Goal: Book appointment/travel/reservation

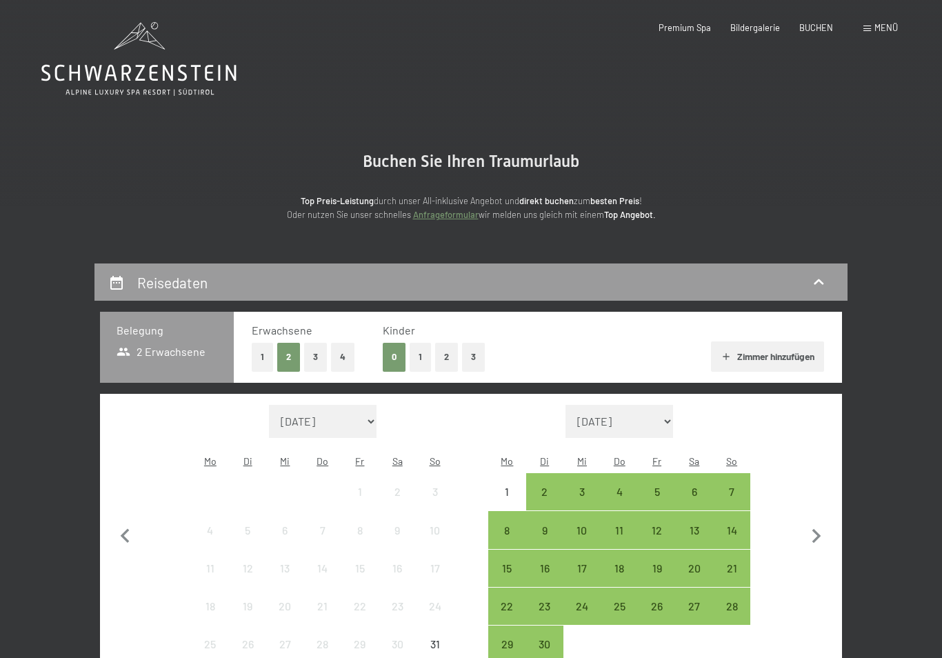
click at [816, 30] on span "BUCHEN" at bounding box center [816, 27] width 34 height 11
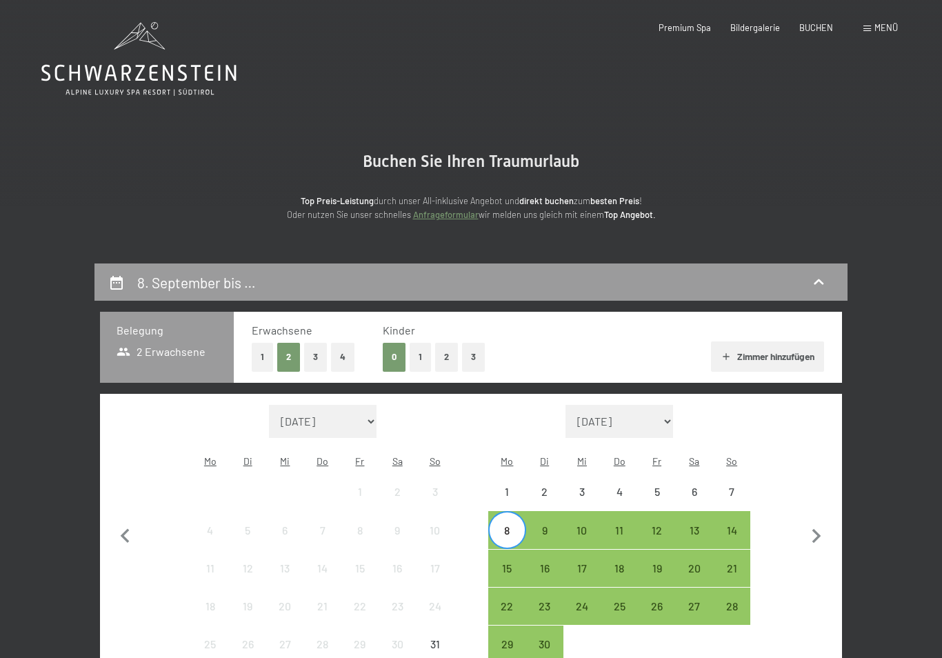
click at [827, 32] on div "BUCHEN" at bounding box center [816, 28] width 34 height 12
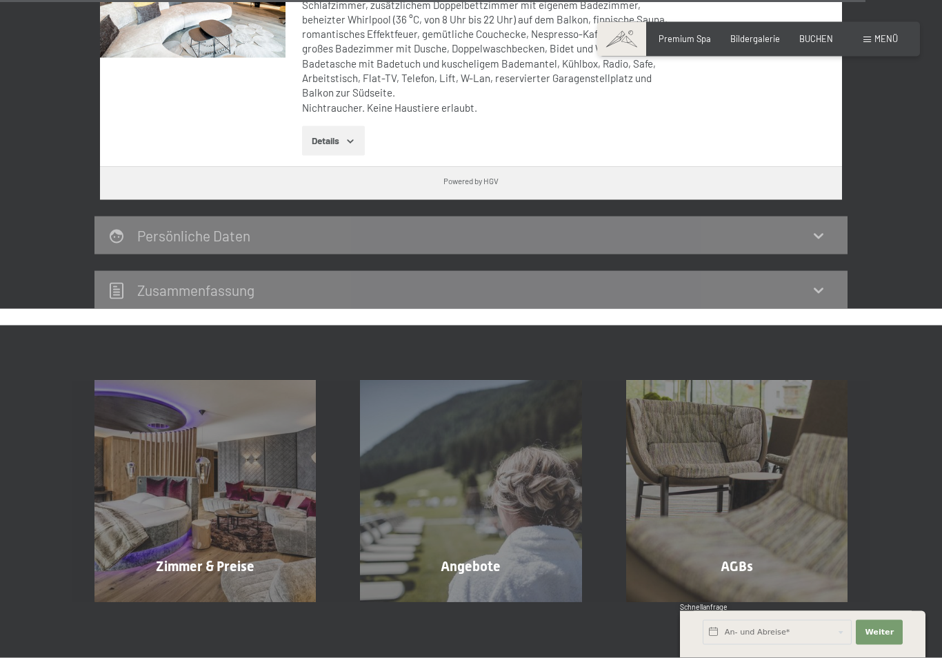
scroll to position [4133, 0]
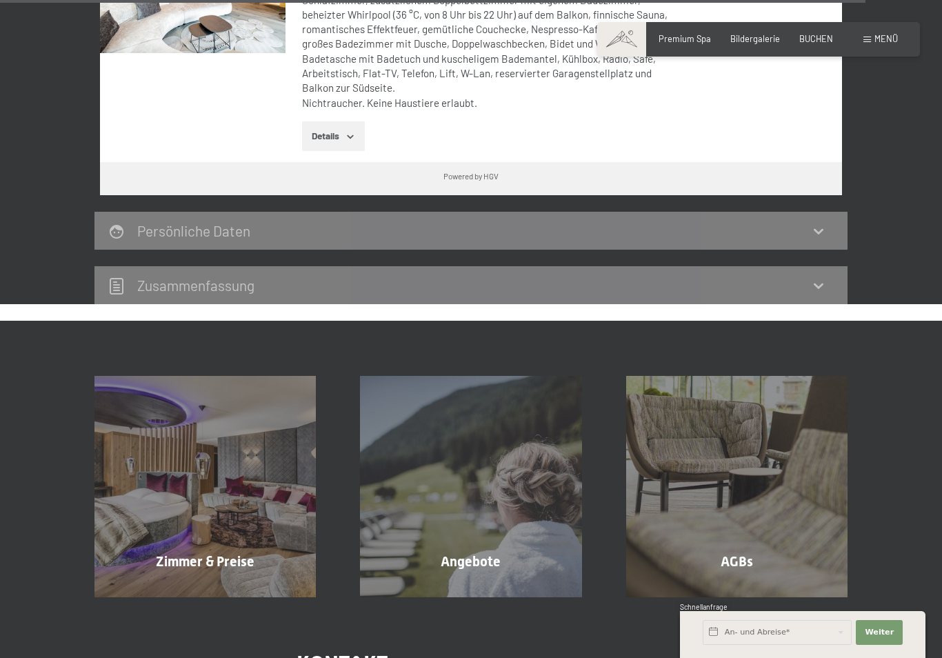
click at [483, 490] on div "Angebote Mehr erfahren" at bounding box center [470, 486] width 265 height 221
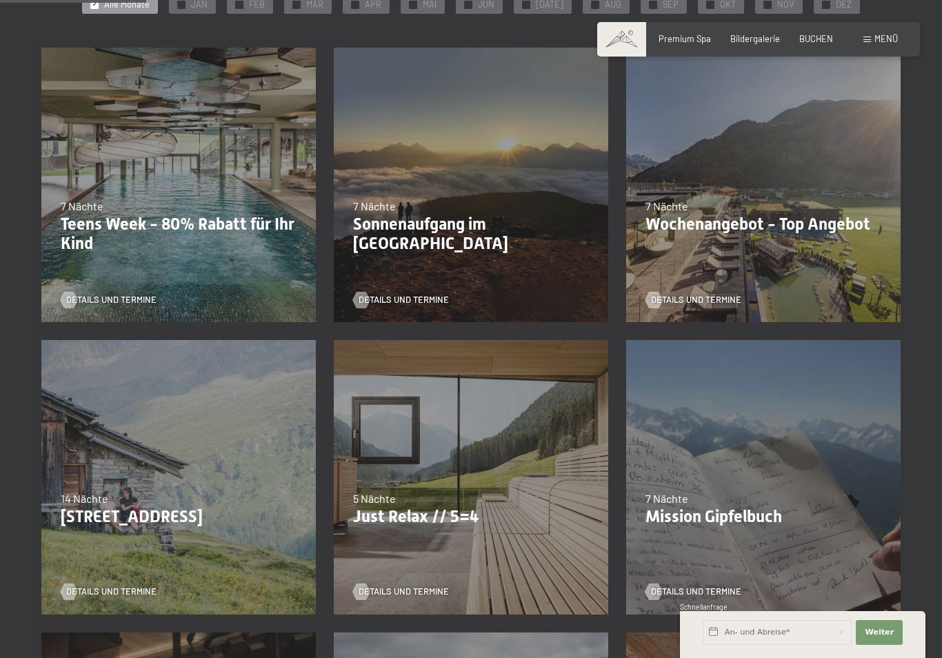
scroll to position [296, 0]
click at [445, 514] on p "Just Relax // 5=4" at bounding box center [471, 516] width 236 height 20
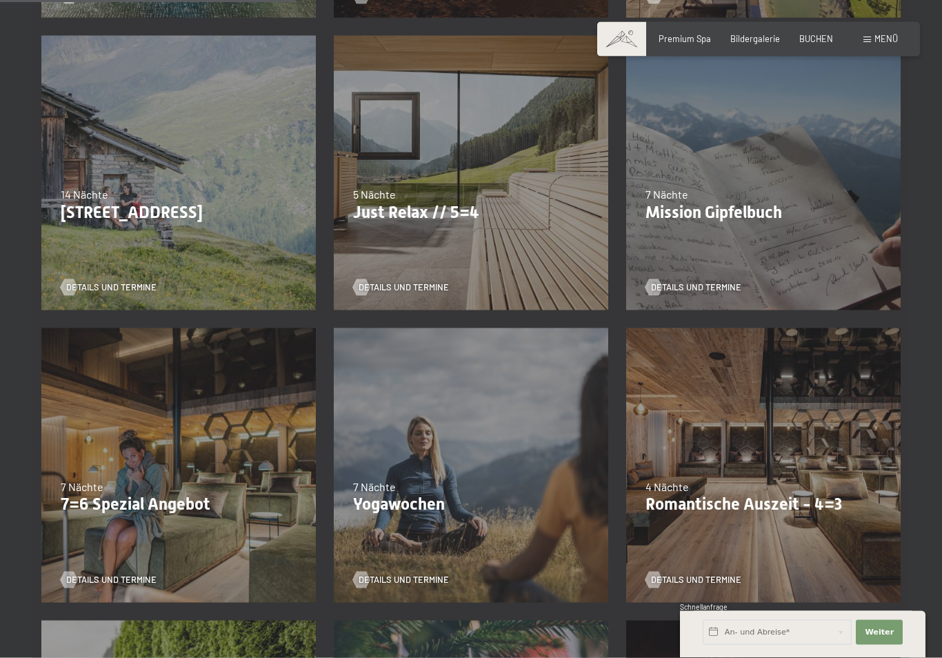
scroll to position [601, 0]
click at [209, 503] on p "7=6 Spezial Angebot" at bounding box center [179, 503] width 236 height 20
click at [82, 512] on div "04.10.–26.10.2025 01.11.–21.12.2025 10.01.–01.02.2026 07.03.–29.03.2026 16.05.–…" at bounding box center [178, 464] width 292 height 292
click at [136, 423] on div "04.10.–26.10.2025 01.11.–21.12.2025 10.01.–01.02.2026 07.03.–29.03.2026 16.05.–…" at bounding box center [178, 464] width 292 height 292
click at [137, 406] on div "04.10.–26.10.2025 01.11.–21.12.2025 10.01.–01.02.2026 07.03.–29.03.2026 16.05.–…" at bounding box center [178, 464] width 292 height 292
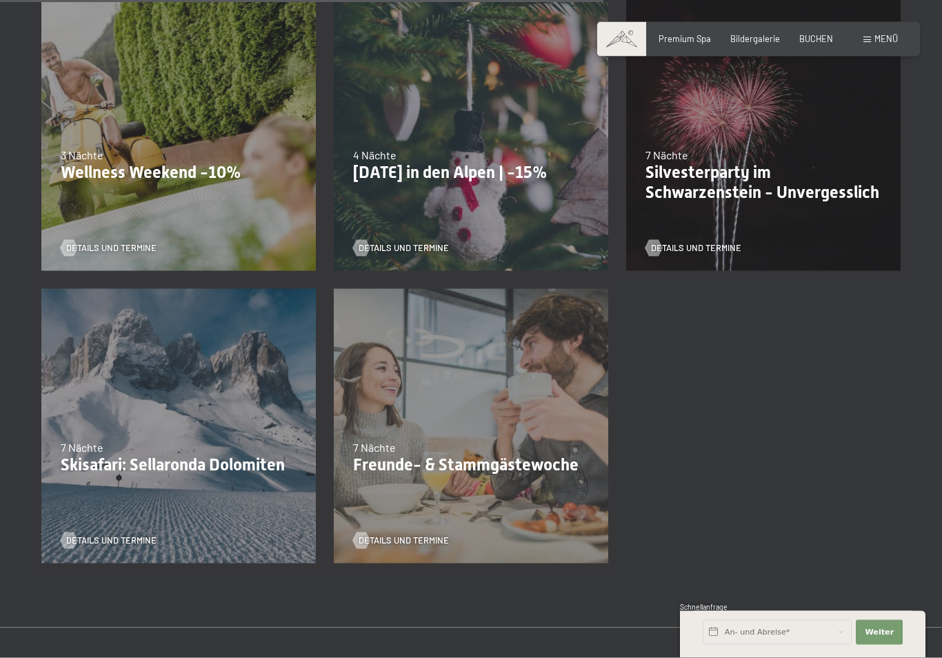
scroll to position [1224, 0]
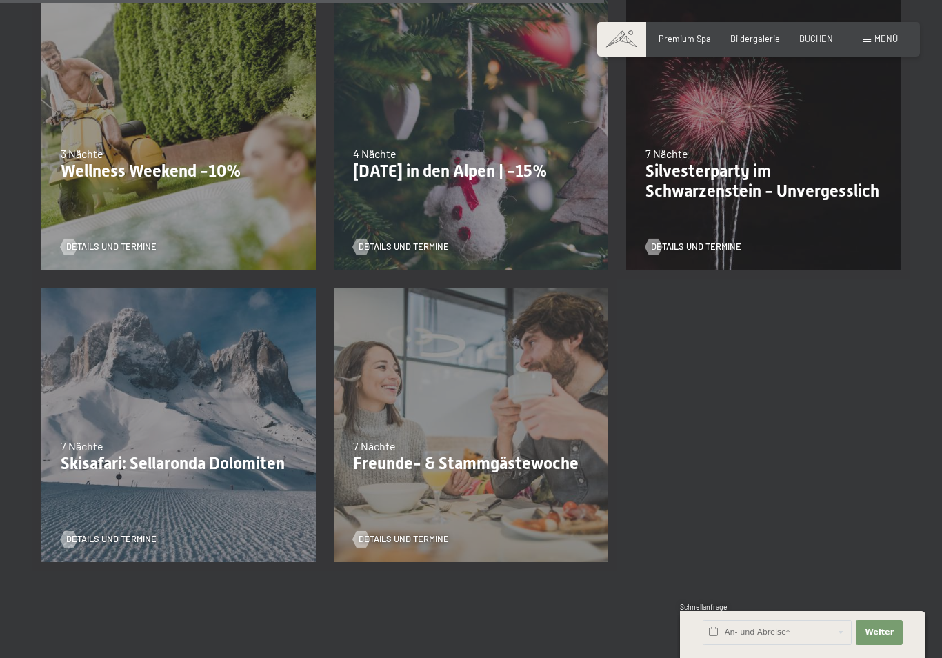
click at [372, 463] on p "Freunde- & Stammgästewoche" at bounding box center [471, 464] width 236 height 20
click at [385, 541] on span "Details und Termine" at bounding box center [404, 539] width 90 height 12
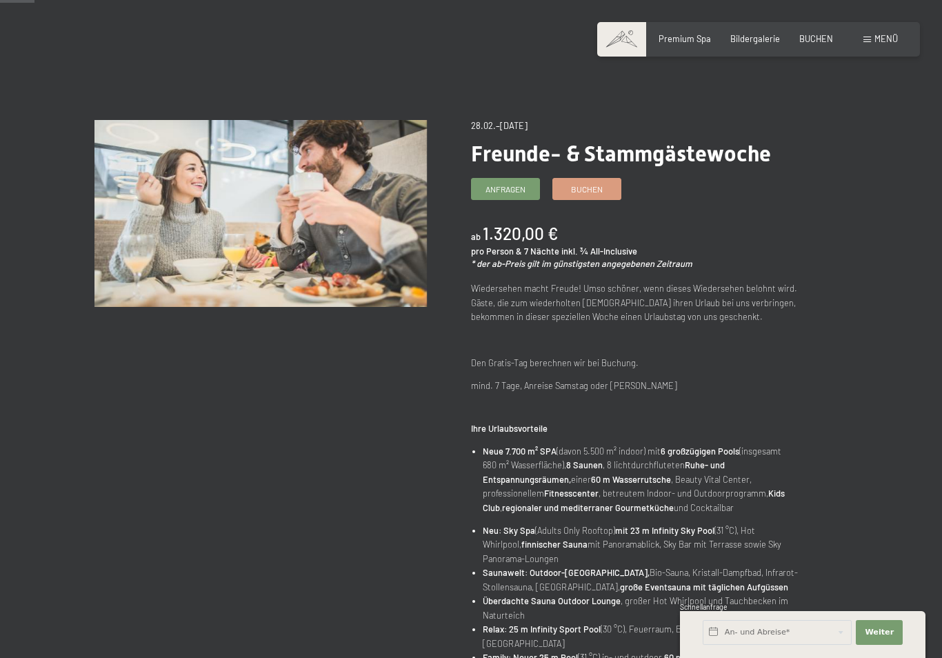
scroll to position [44, 0]
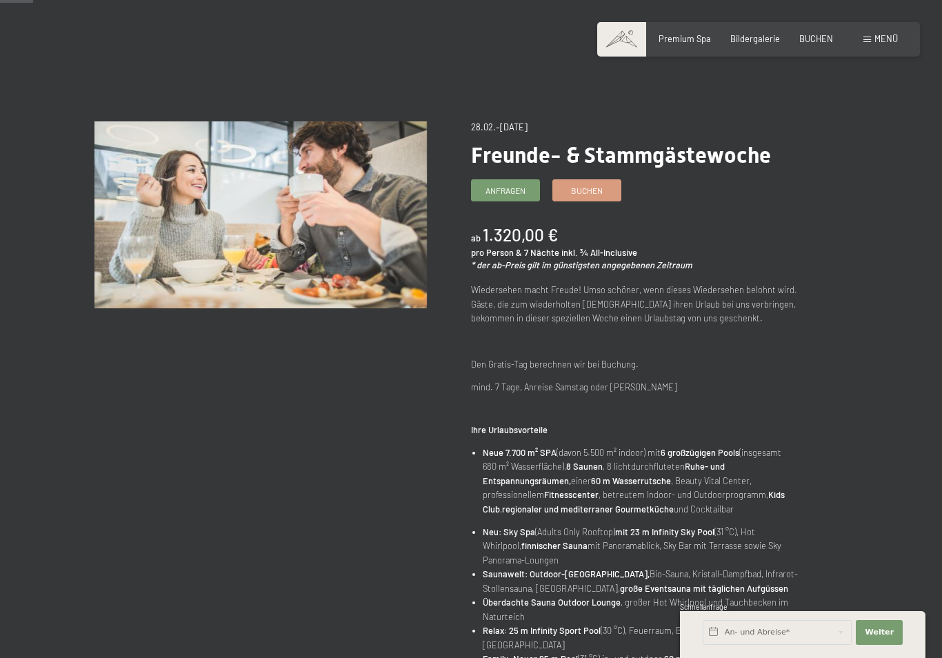
click at [598, 199] on div "Buchen" at bounding box center [586, 190] width 69 height 22
click at [601, 185] on span "Buchen" at bounding box center [587, 191] width 32 height 12
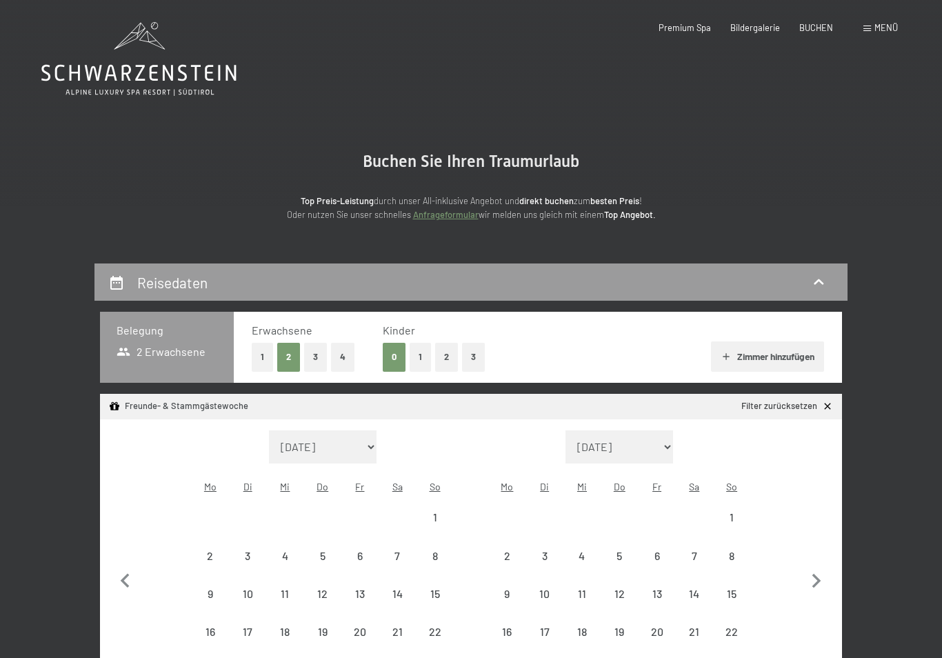
select select "[DATE]"
